Goal: Information Seeking & Learning: Check status

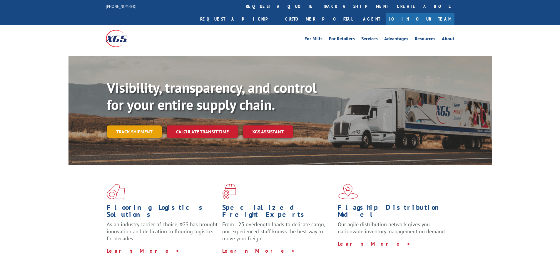
click at [146, 126] on link "Track shipment" at bounding box center [134, 132] width 55 height 12
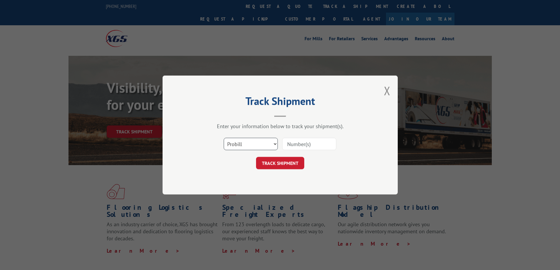
drag, startPoint x: 231, startPoint y: 146, endPoint x: 235, endPoint y: 150, distance: 5.4
click at [231, 146] on select "Select category... Probill BOL PO" at bounding box center [251, 144] width 54 height 12
select select "bol"
click at [224, 138] on select "Select category... Probill BOL PO" at bounding box center [251, 144] width 54 height 12
click at [294, 145] on input at bounding box center [309, 144] width 54 height 12
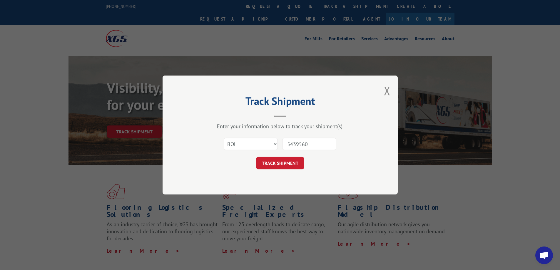
type input "54395608"
click button "TRACK SHIPMENT" at bounding box center [280, 163] width 48 height 12
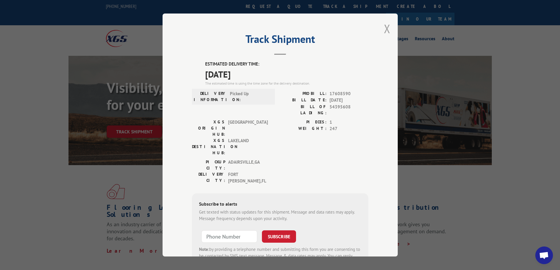
click at [384, 30] on button "Close modal" at bounding box center [387, 29] width 6 height 16
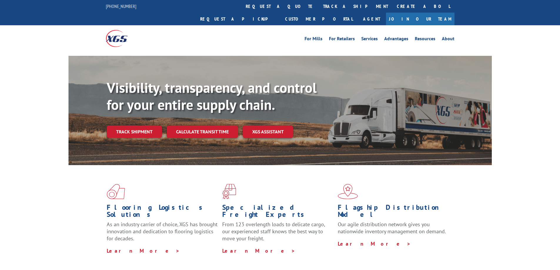
click at [149, 126] on link "Track shipment" at bounding box center [134, 132] width 55 height 12
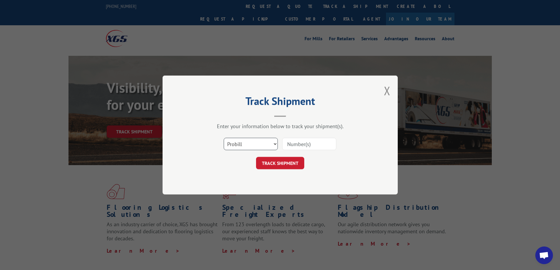
click at [237, 145] on select "Select category... Probill BOL PO" at bounding box center [251, 144] width 54 height 12
select select "bol"
click at [224, 138] on select "Select category... Probill BOL PO" at bounding box center [251, 144] width 54 height 12
click at [306, 145] on input at bounding box center [309, 144] width 54 height 12
paste input "6027184"
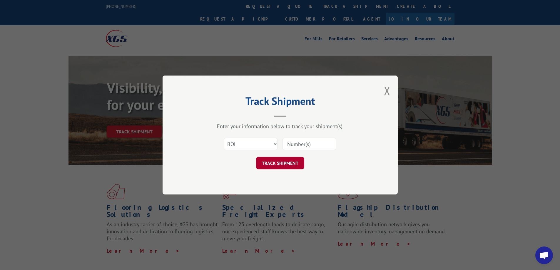
type input "6027184"
click at [279, 164] on button "TRACK SHIPMENT" at bounding box center [280, 163] width 48 height 12
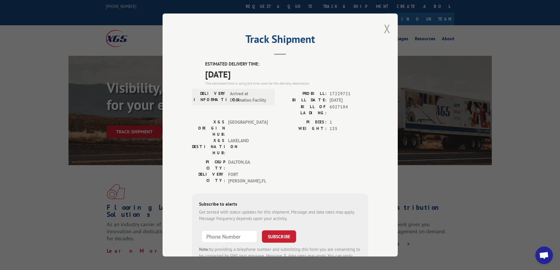
click at [388, 28] on button "Close modal" at bounding box center [387, 29] width 6 height 16
